Goal: Information Seeking & Learning: Learn about a topic

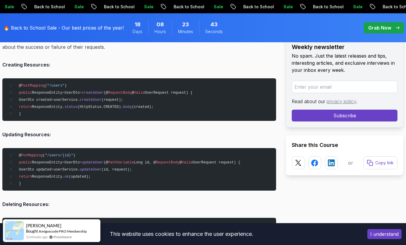
scroll to position [997, 0]
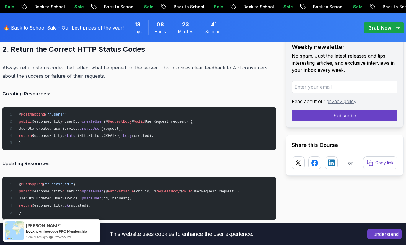
click at [378, 234] on button "I understand" at bounding box center [384, 234] width 34 height 10
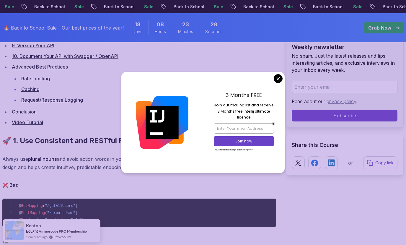
scroll to position [613, 0]
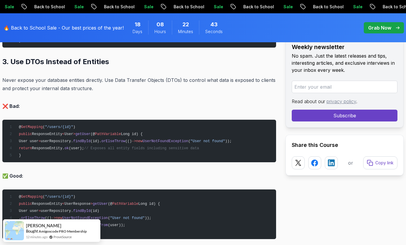
scroll to position [1470, 0]
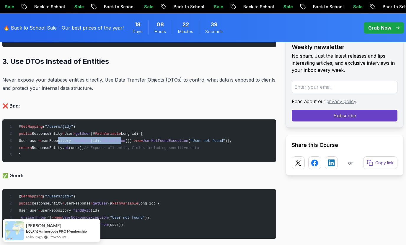
drag, startPoint x: 65, startPoint y: 142, endPoint x: 124, endPoint y: 142, distance: 59.6
click at [124, 142] on span "User user = userRepository. findById (id). orElseThrow (() -> new UserNotFoundE…" at bounding box center [119, 141] width 225 height 4
click at [124, 142] on span "orElseThrow" at bounding box center [113, 141] width 24 height 4
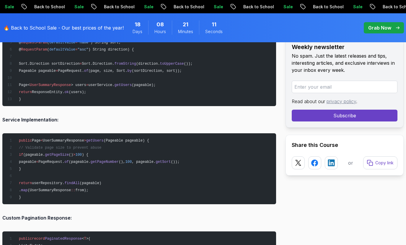
scroll to position [3773, 0]
